Goal: Navigation & Orientation: Find specific page/section

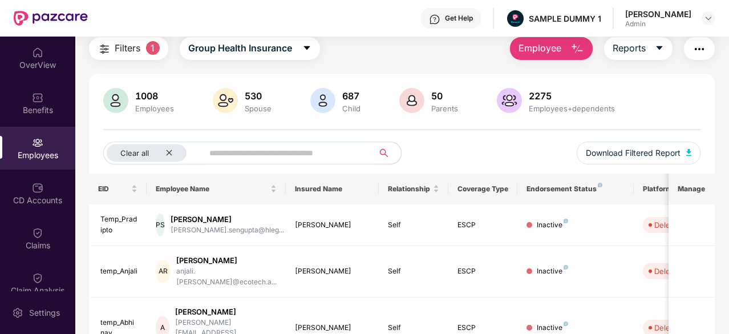
scroll to position [41, 0]
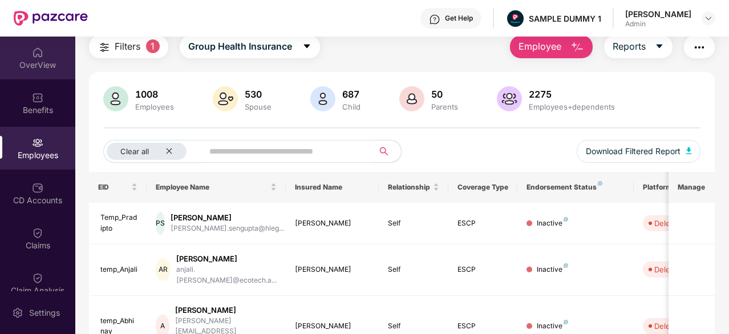
click at [22, 54] on div "OverView" at bounding box center [37, 57] width 75 height 43
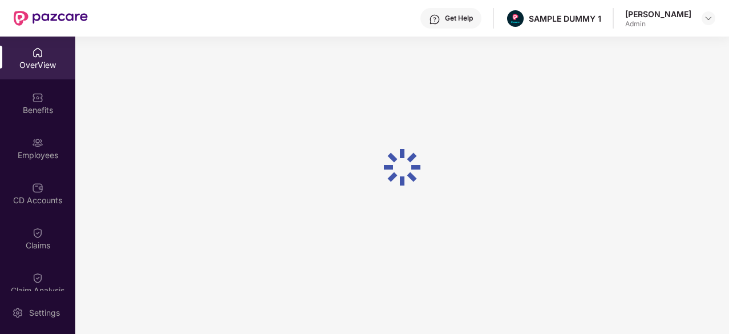
scroll to position [36, 0]
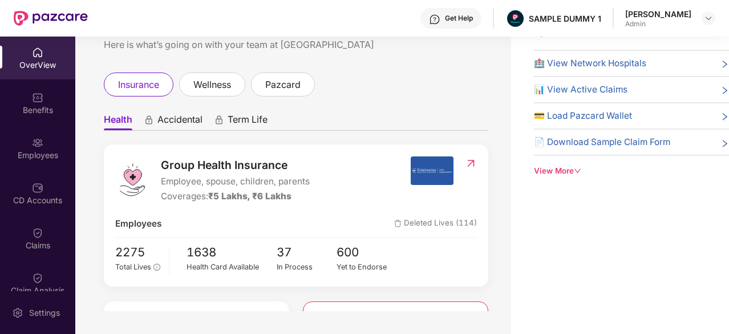
click at [164, 127] on span "Accidental" at bounding box center [179, 121] width 45 height 17
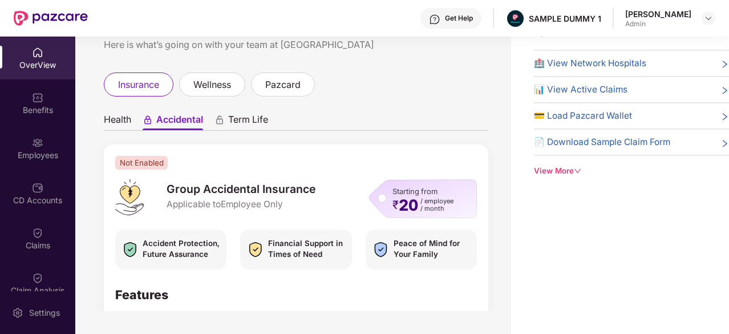
click at [137, 121] on ul "Health Accidental Term Life" at bounding box center [296, 119] width 384 height 23
click at [132, 121] on ul "Health Accidental Term Life" at bounding box center [296, 119] width 384 height 23
click at [130, 120] on span "Health" at bounding box center [117, 121] width 27 height 17
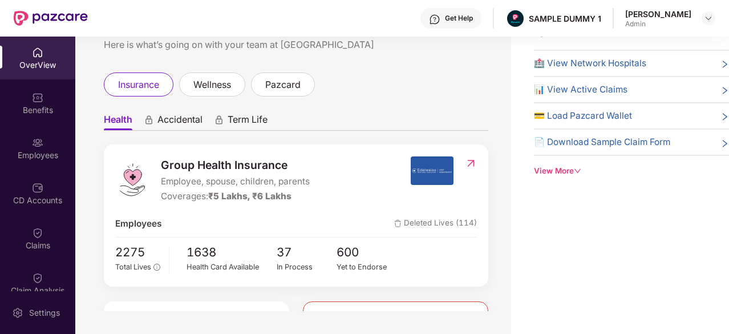
scroll to position [3, 0]
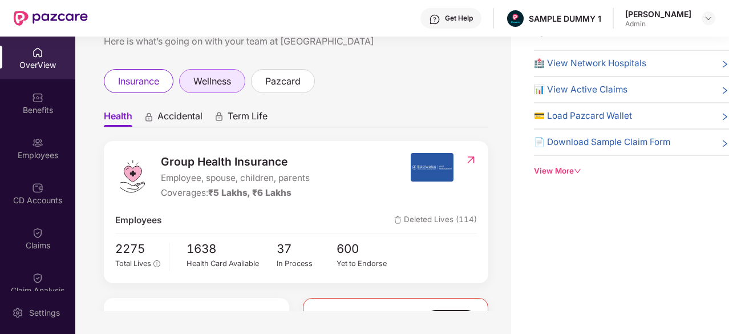
drag, startPoint x: 204, startPoint y: 68, endPoint x: 196, endPoint y: 92, distance: 25.2
click at [196, 92] on div "Welcome back, [PERSON_NAME]! Here is what’s going on with your team at Pazcare …" at bounding box center [293, 155] width 436 height 311
click at [196, 92] on div "wellness" at bounding box center [212, 81] width 66 height 24
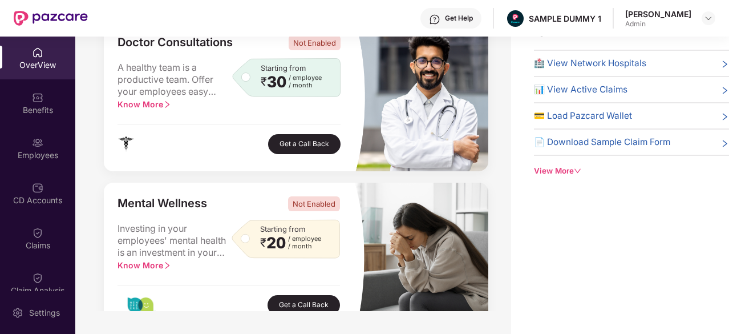
scroll to position [219, 0]
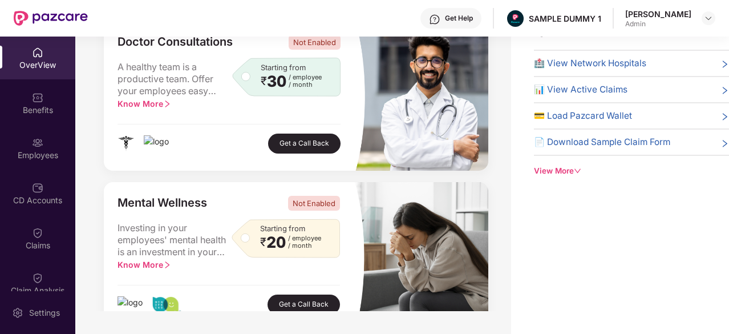
click at [304, 149] on button "Get a Call Back" at bounding box center [304, 143] width 72 height 20
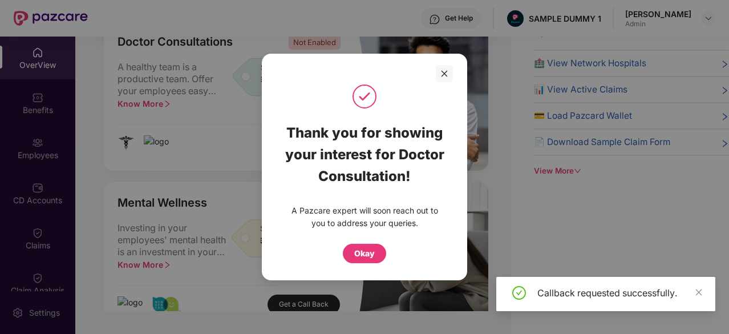
click at [371, 257] on div "Okay" at bounding box center [364, 253] width 21 height 13
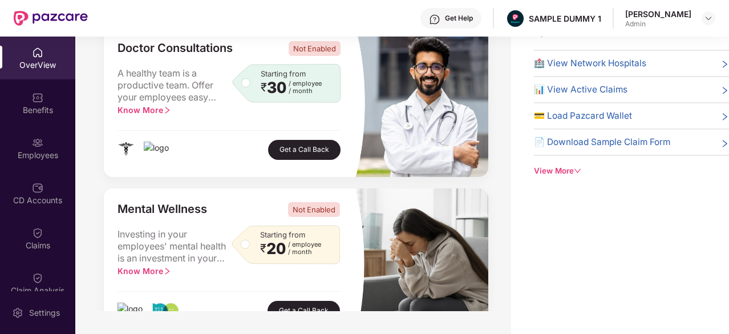
scroll to position [0, 0]
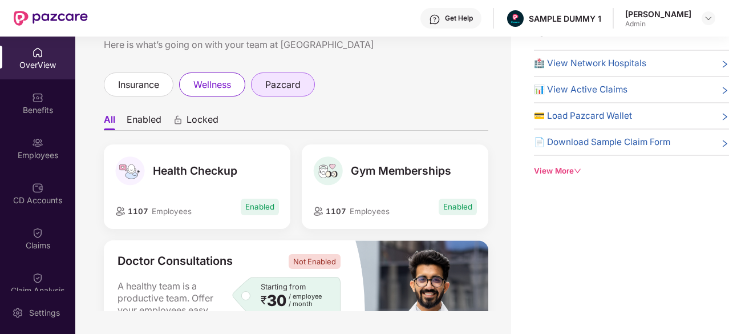
click at [274, 86] on span "pazcard" at bounding box center [282, 85] width 35 height 14
